Goal: Check status: Check status

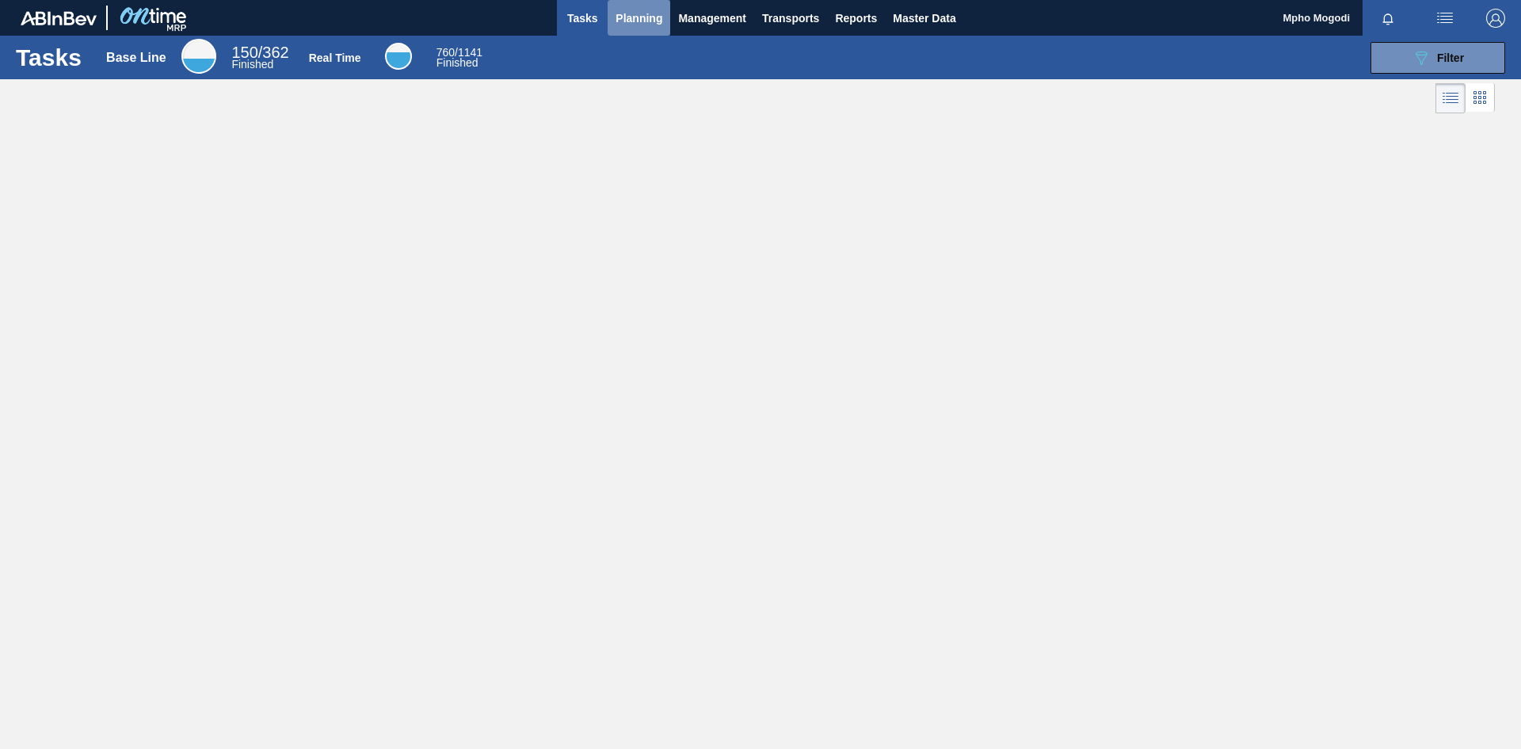
click at [636, 16] on span "Planning" at bounding box center [639, 18] width 47 height 19
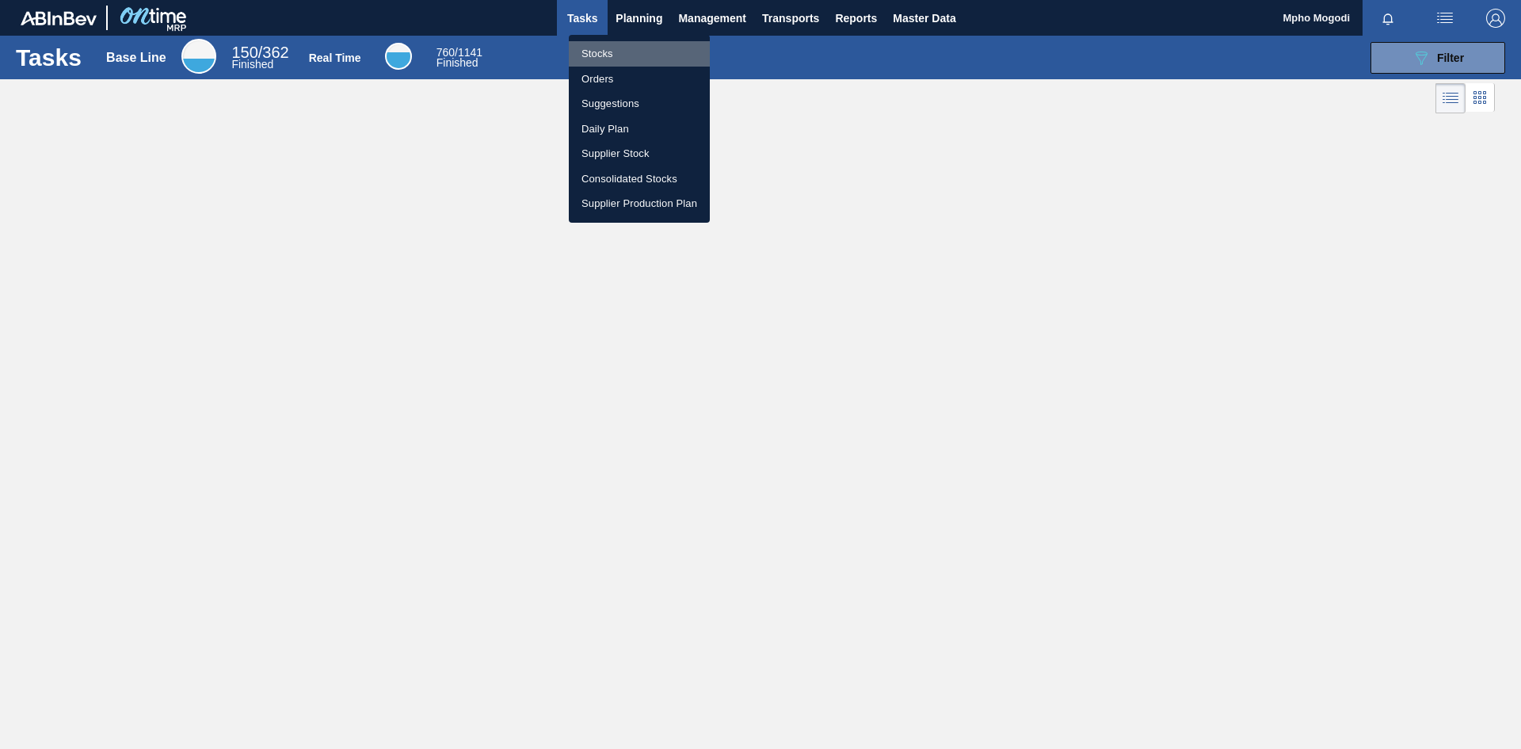
drag, startPoint x: 608, startPoint y: 52, endPoint x: 612, endPoint y: 61, distance: 9.6
click at [608, 52] on li "Stocks" at bounding box center [639, 53] width 141 height 25
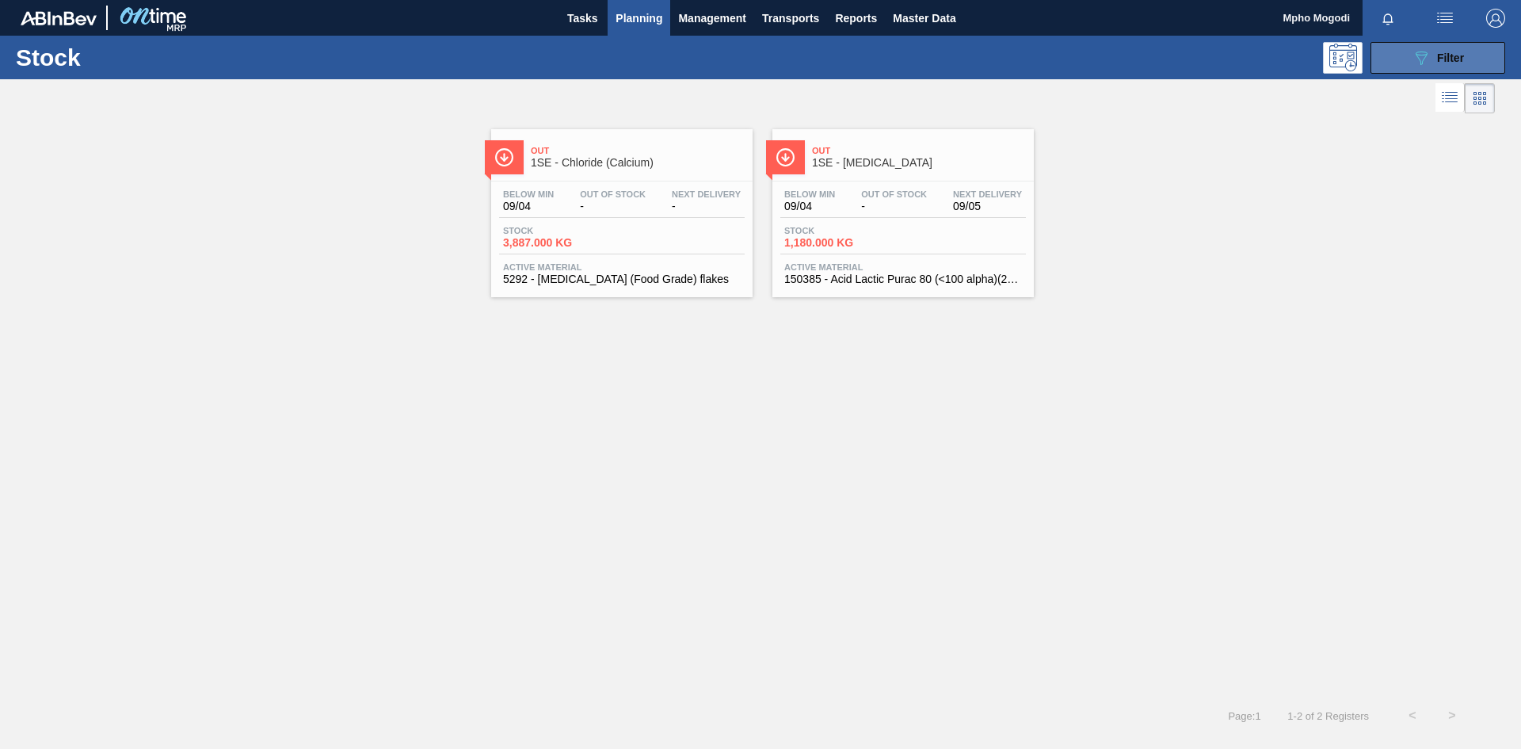
click at [1396, 52] on button "089F7B8B-B2A5-4AFE-B5C0-19BA573D28AC Filter" at bounding box center [1438, 58] width 135 height 32
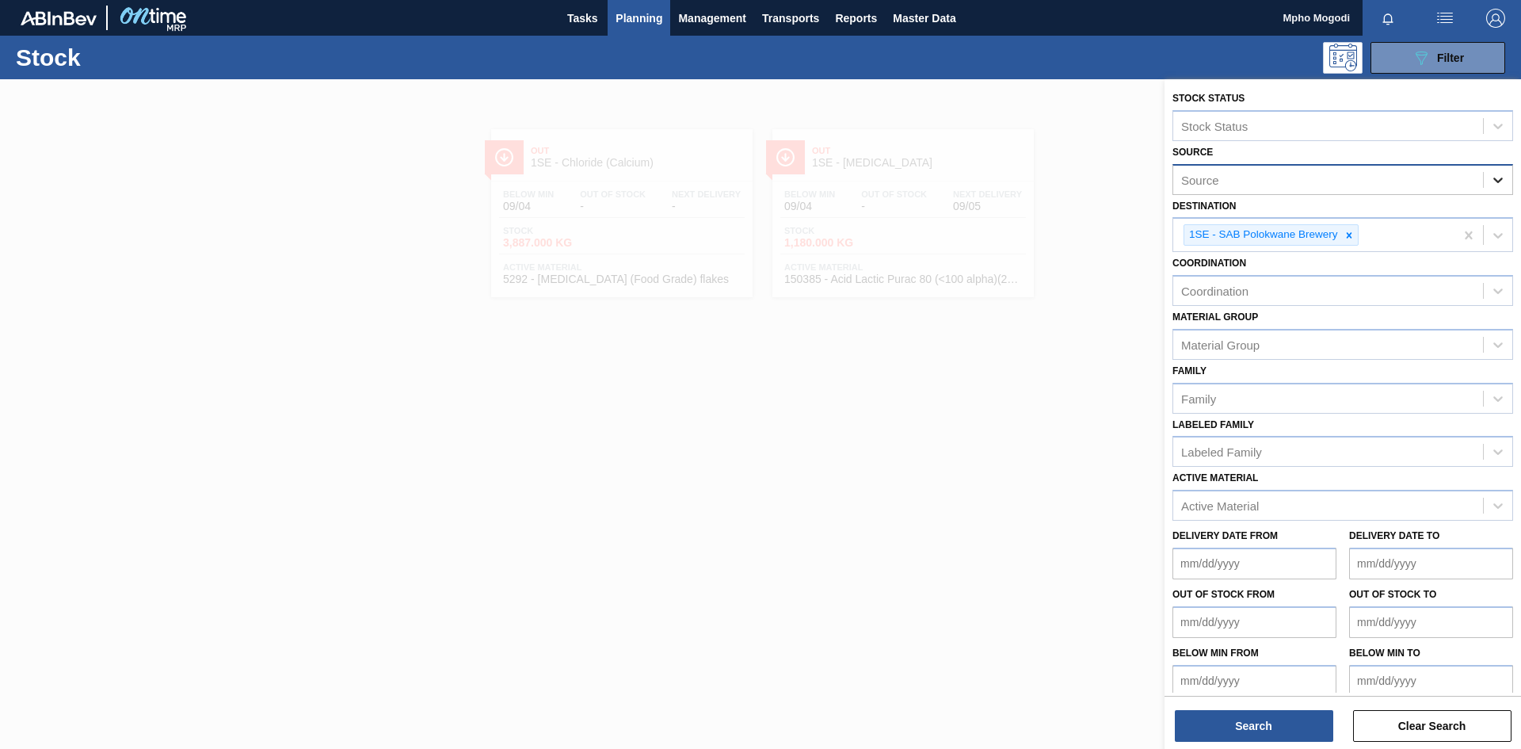
click at [1494, 177] on icon at bounding box center [1498, 180] width 16 height 16
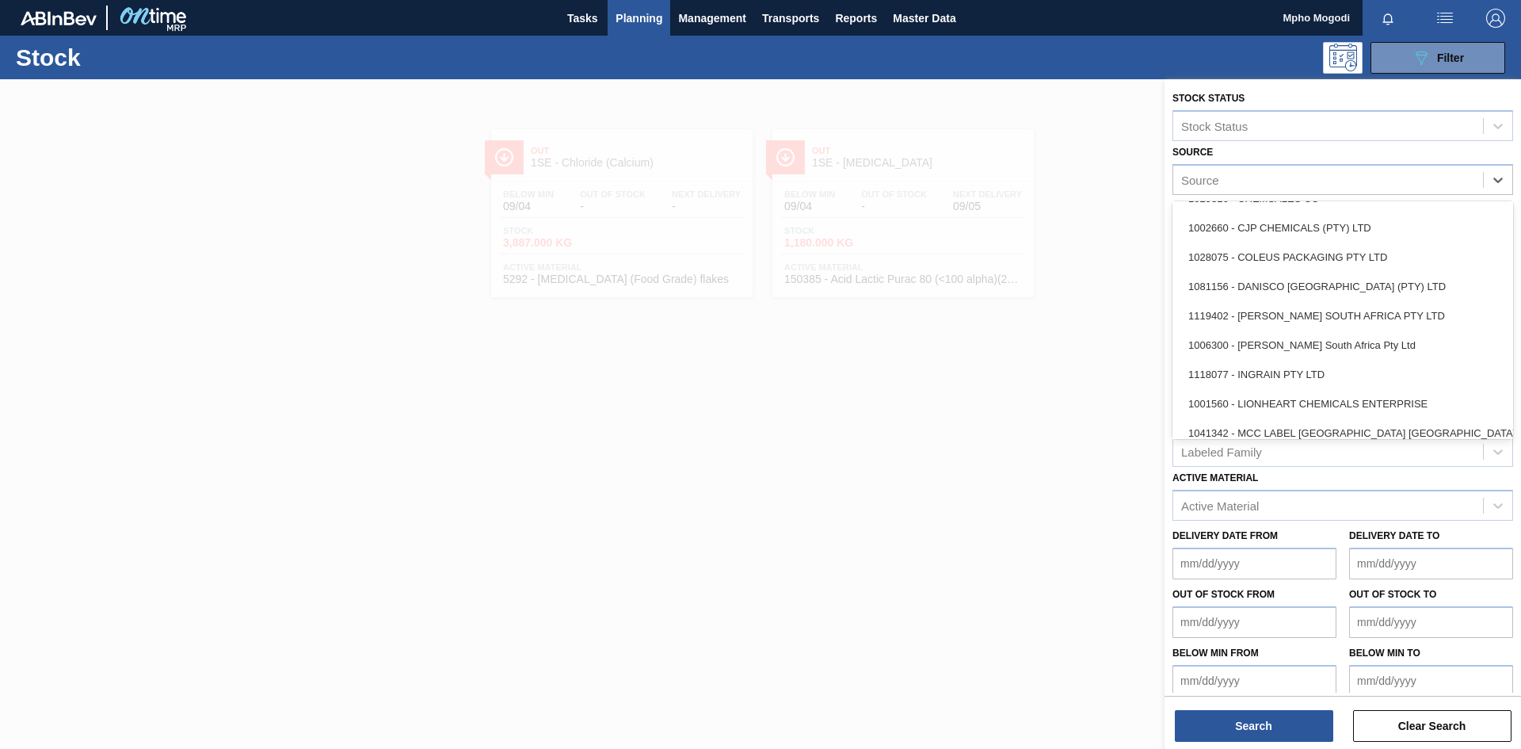
scroll to position [115, 0]
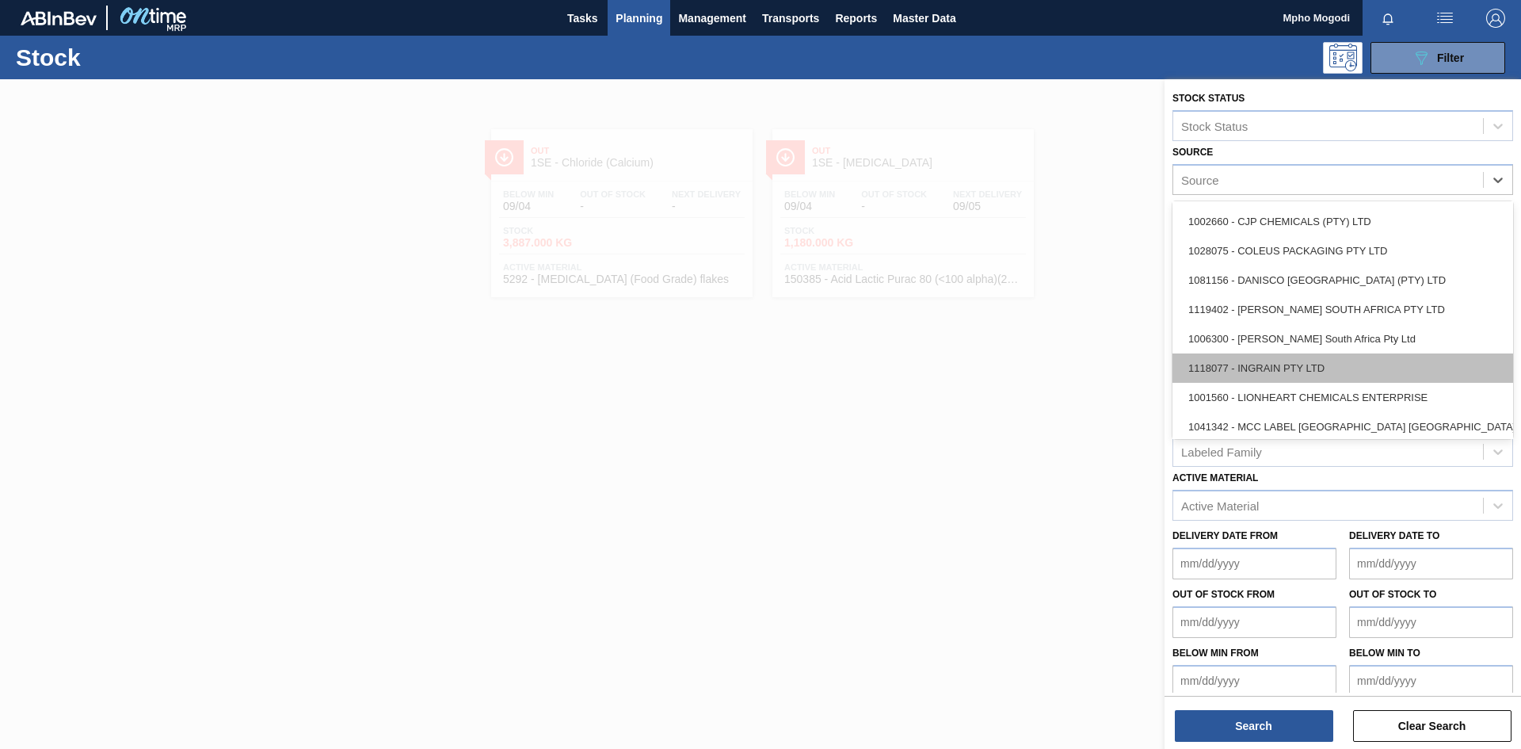
click at [1325, 358] on div "1118077 - INGRAIN PTY LTD" at bounding box center [1343, 367] width 341 height 29
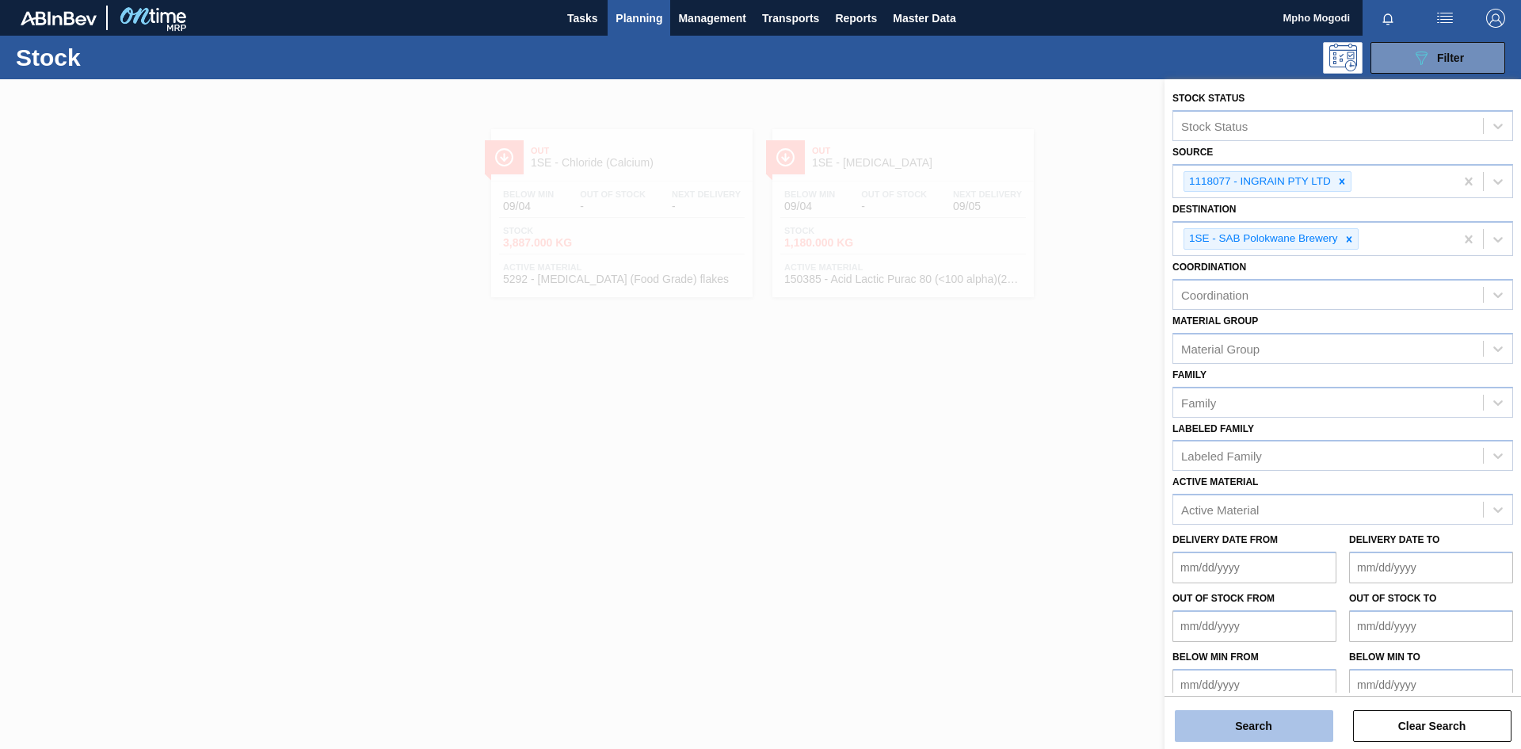
click at [1237, 723] on button "Search" at bounding box center [1254, 726] width 158 height 32
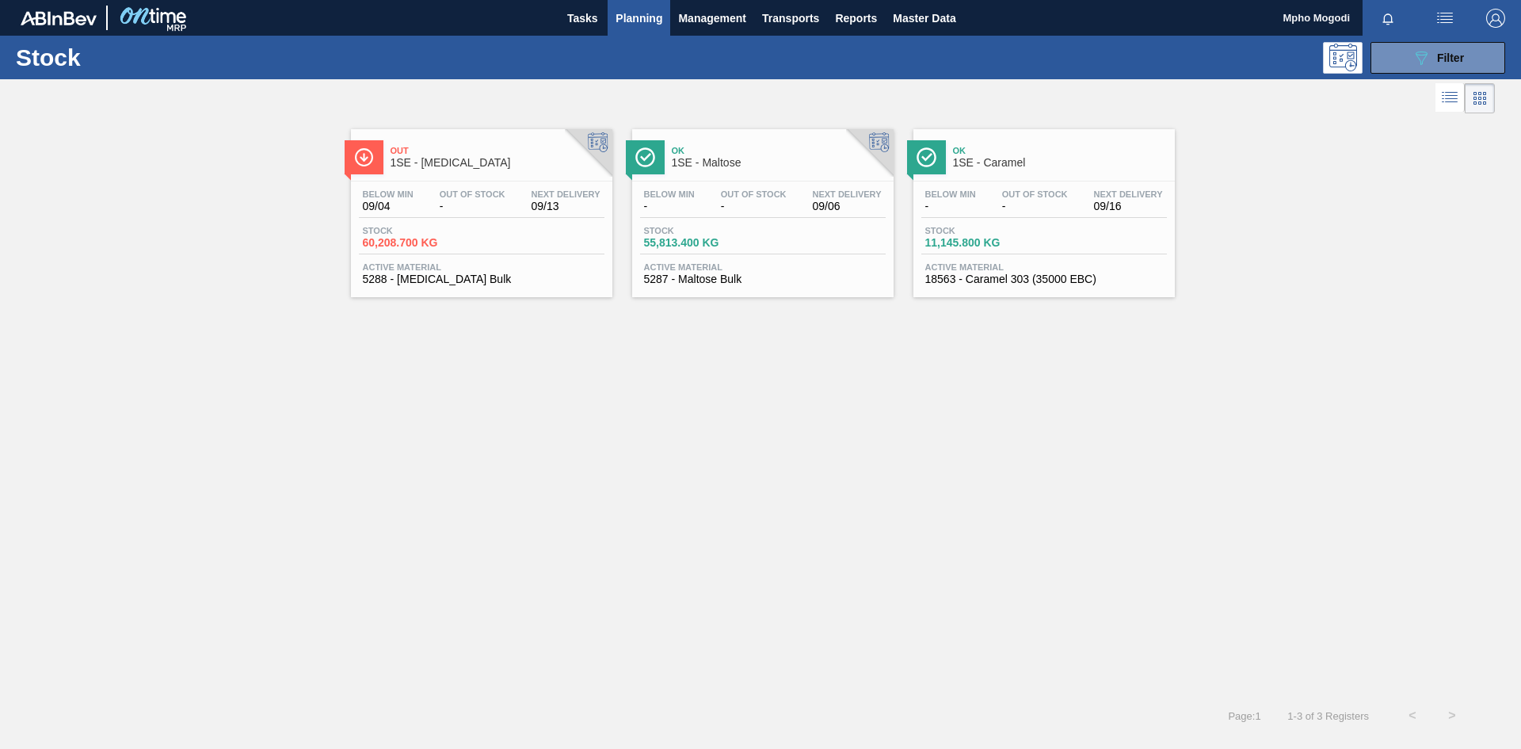
click at [723, 277] on span "5287 - Maltose Bulk" at bounding box center [763, 279] width 238 height 12
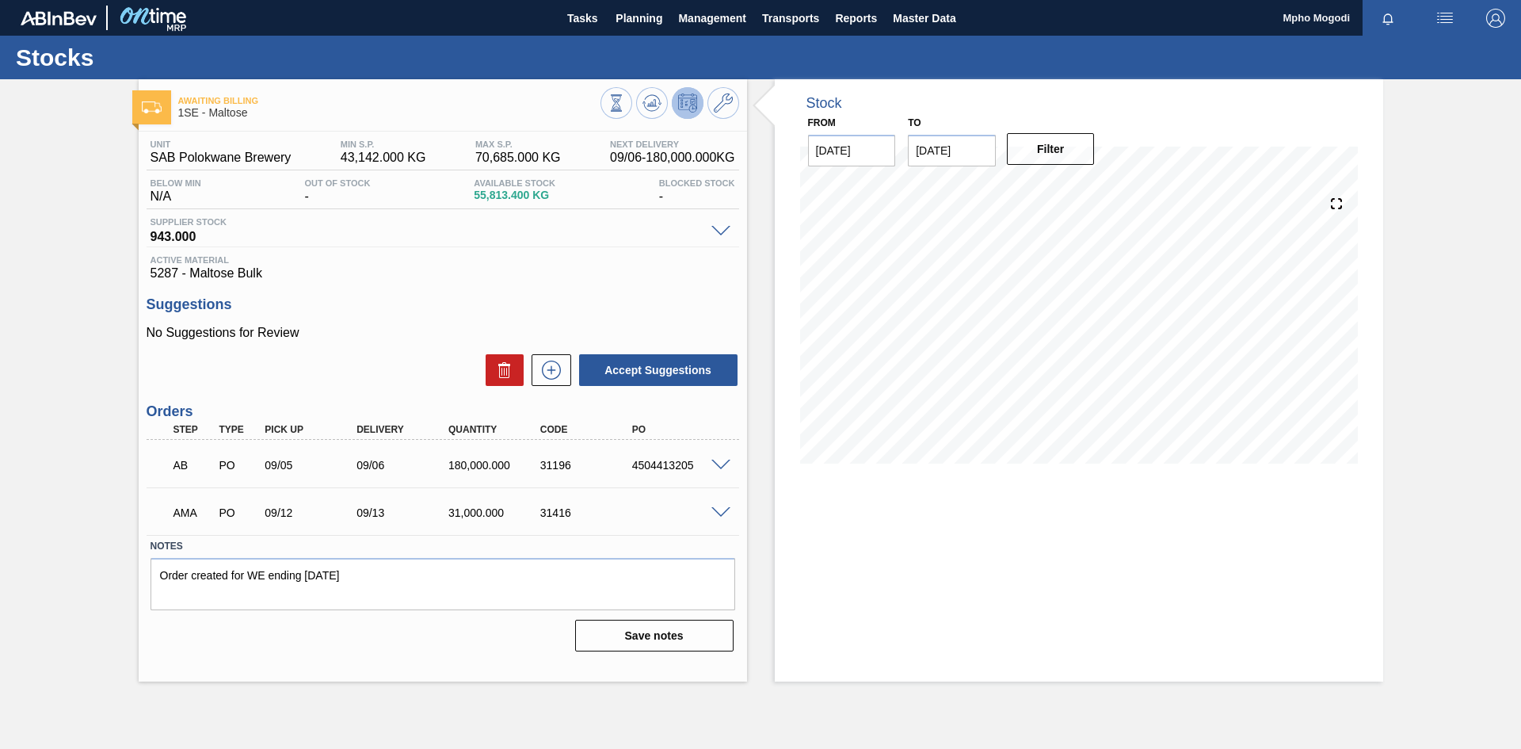
click at [719, 510] on span at bounding box center [721, 513] width 19 height 12
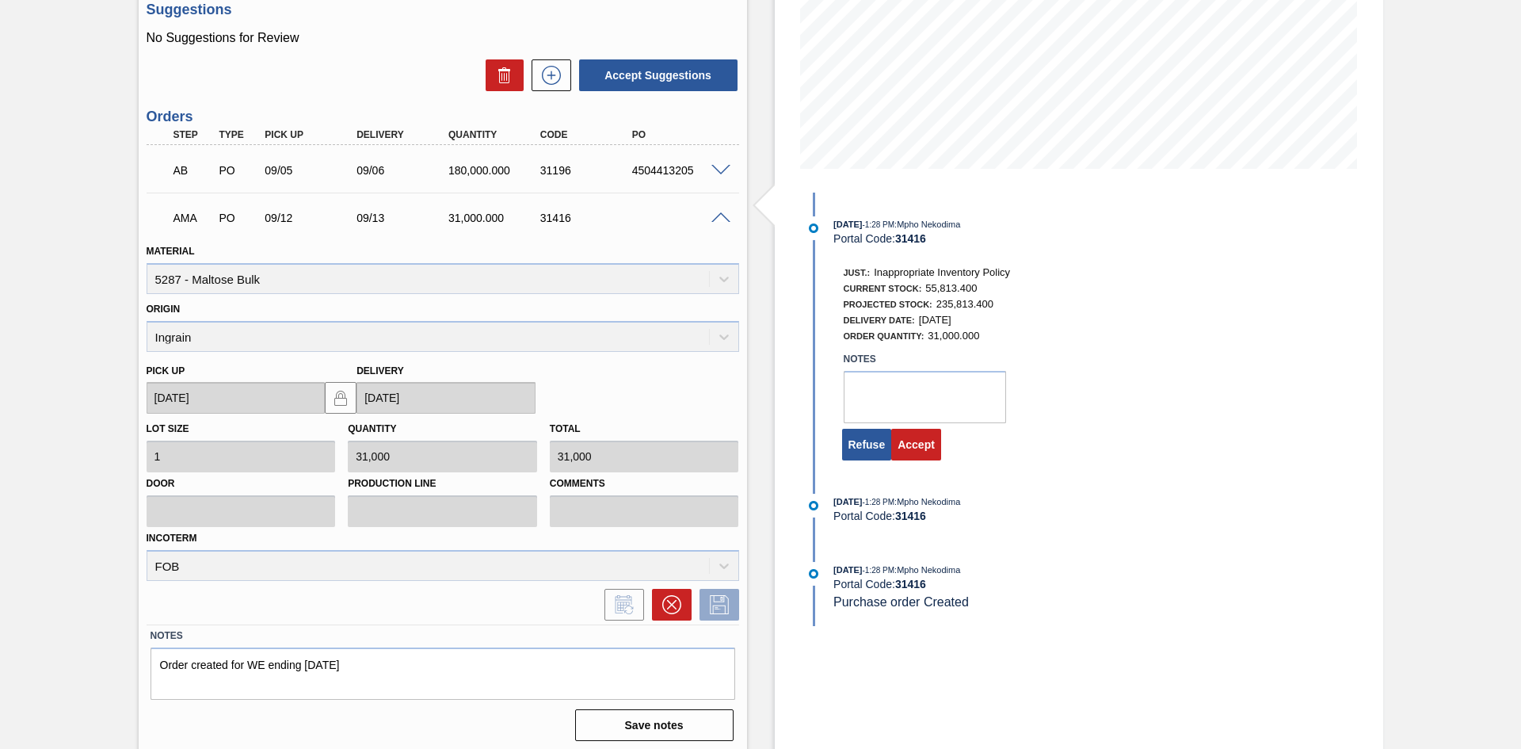
scroll to position [300, 0]
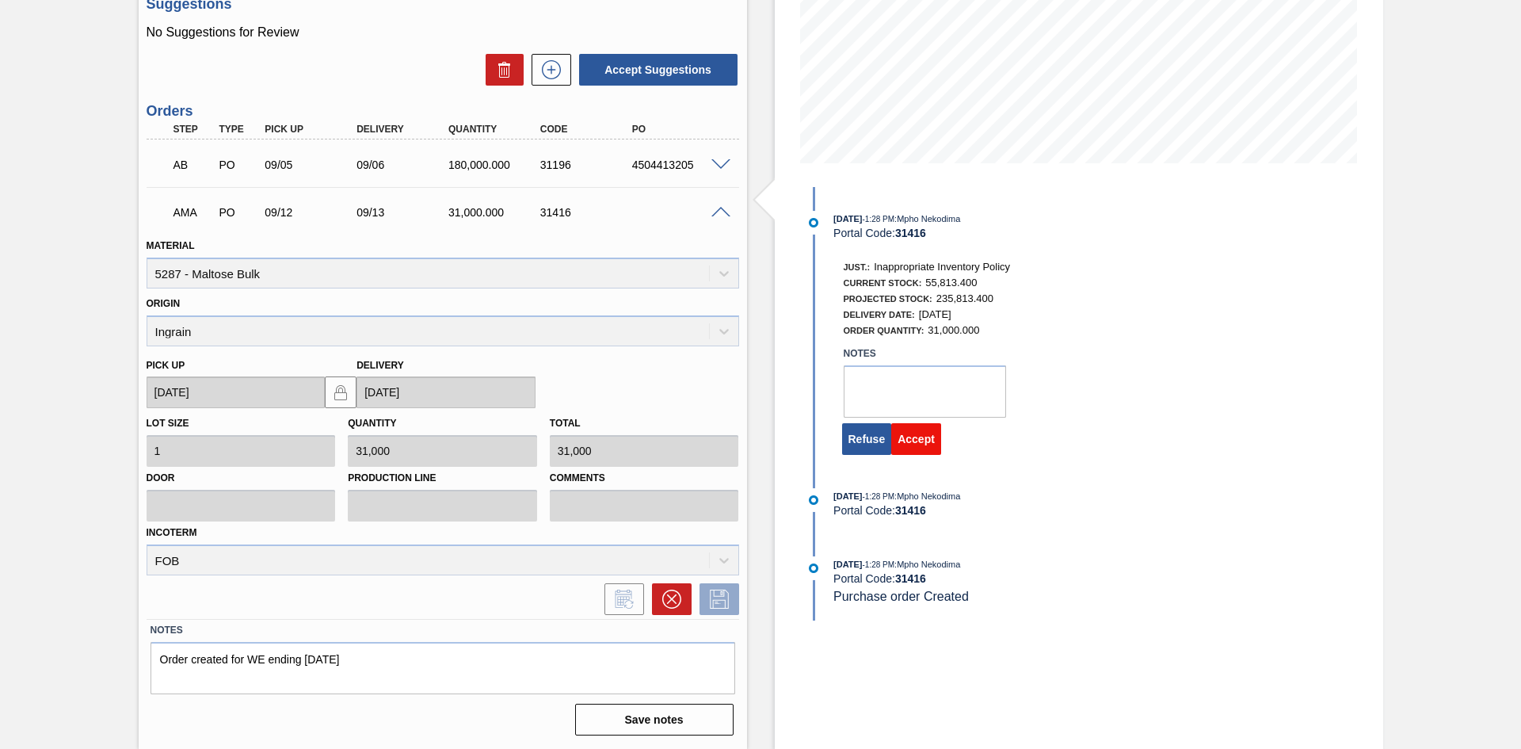
click at [917, 437] on button "Accept" at bounding box center [916, 439] width 50 height 32
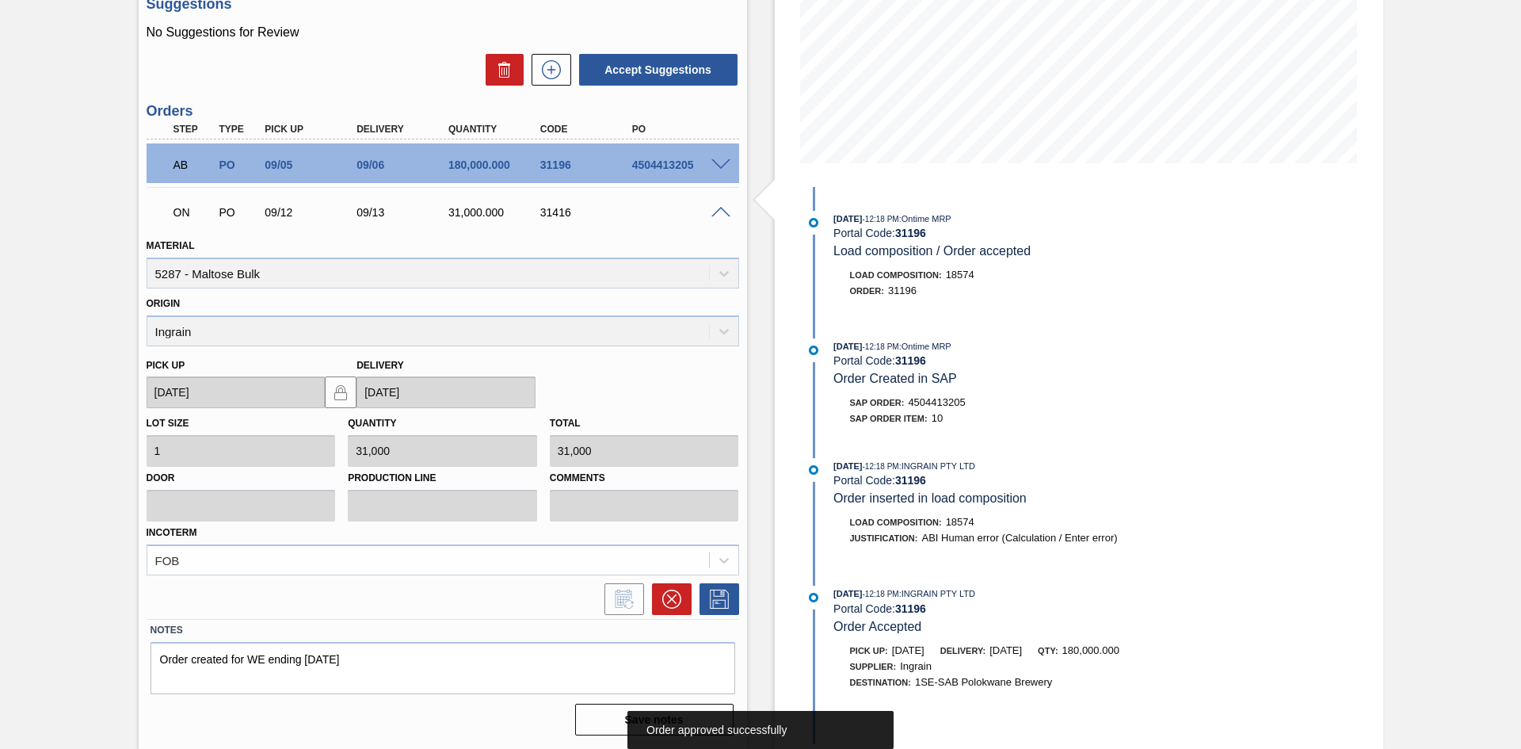
scroll to position [0, 0]
